Goal: Navigation & Orientation: Go to known website

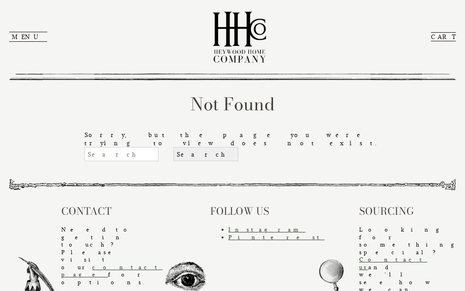
click at [239, 30] on img at bounding box center [239, 37] width 68 height 64
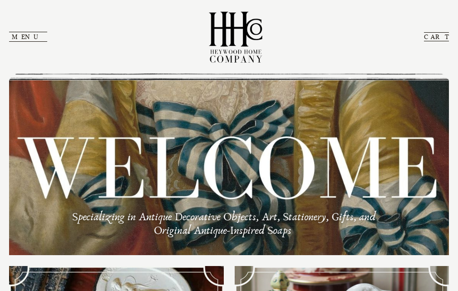
scroll to position [136, 0]
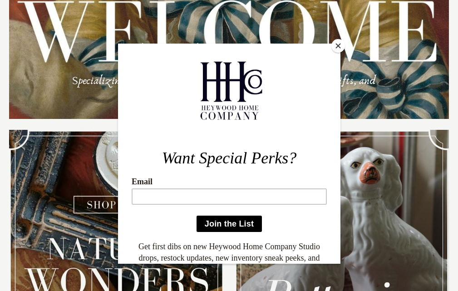
click at [337, 46] on button "Close" at bounding box center [338, 46] width 14 height 14
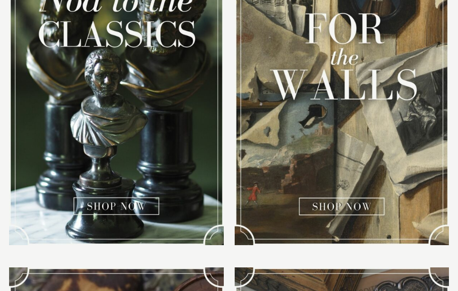
scroll to position [0, 0]
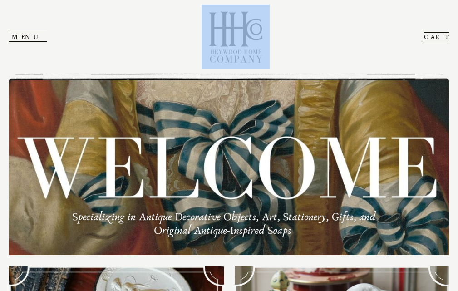
drag, startPoint x: 194, startPoint y: 53, endPoint x: 285, endPoint y: 55, distance: 90.8
click at [285, 55] on section "Menu Close The Shops About HHC FAQs Cart My Account CART" at bounding box center [229, 36] width 440 height 73
copy link
